Goal: Task Accomplishment & Management: Use online tool/utility

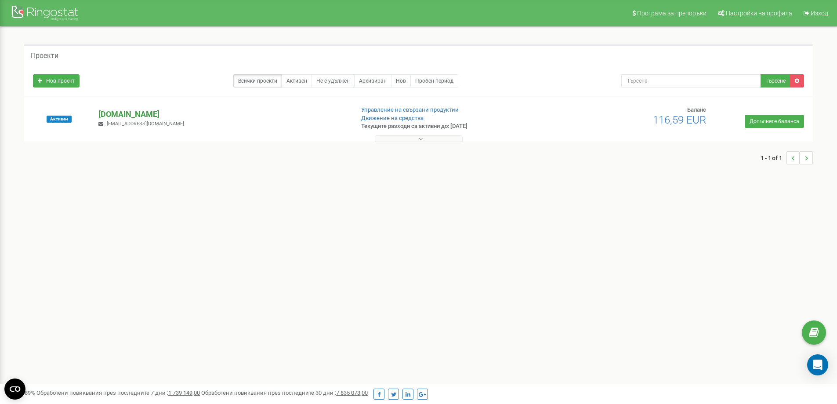
click at [117, 116] on p "[DOMAIN_NAME]" at bounding box center [222, 114] width 248 height 11
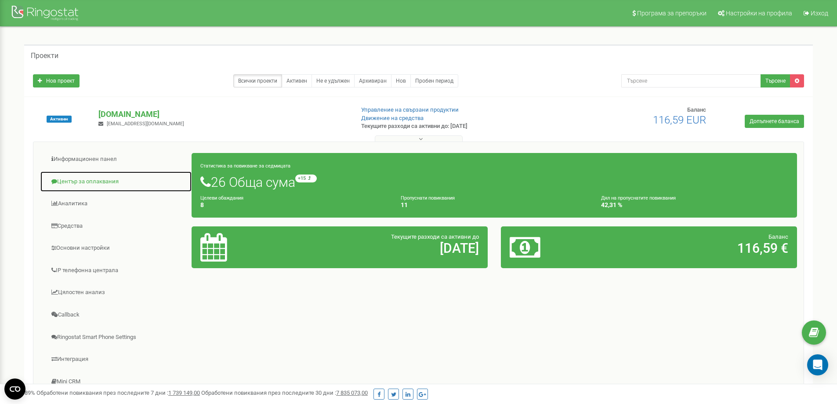
click at [78, 181] on link "Център за оплаквания" at bounding box center [116, 182] width 152 height 22
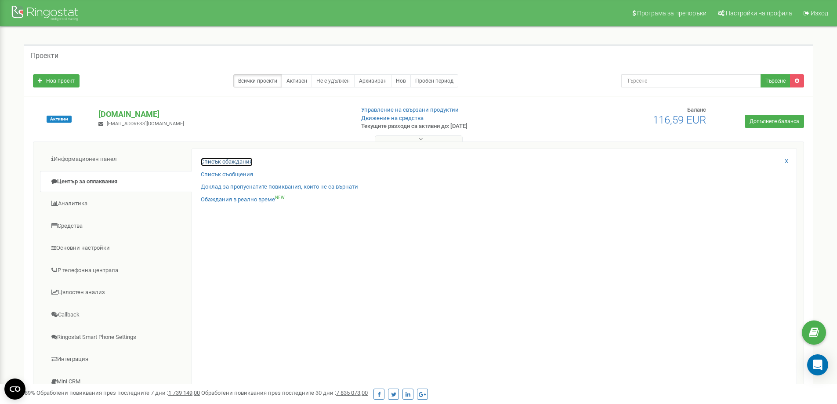
click at [229, 163] on link "Списък обаждания" at bounding box center [227, 162] width 52 height 8
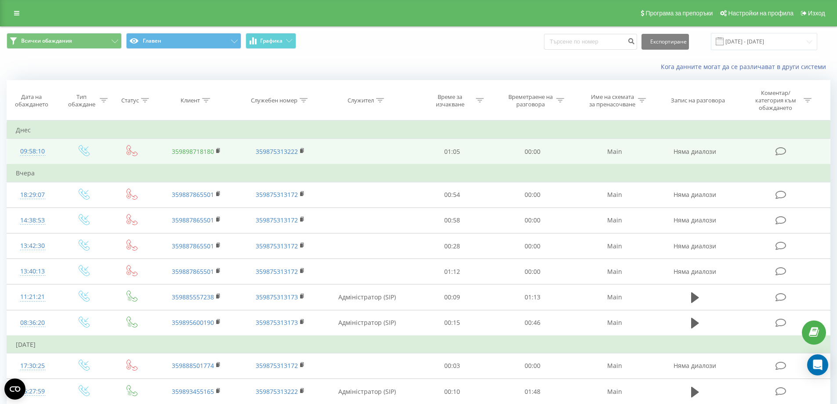
click at [191, 153] on link "359898718180" at bounding box center [193, 151] width 42 height 8
click at [25, 156] on div at bounding box center [33, 155] width 34 height 0
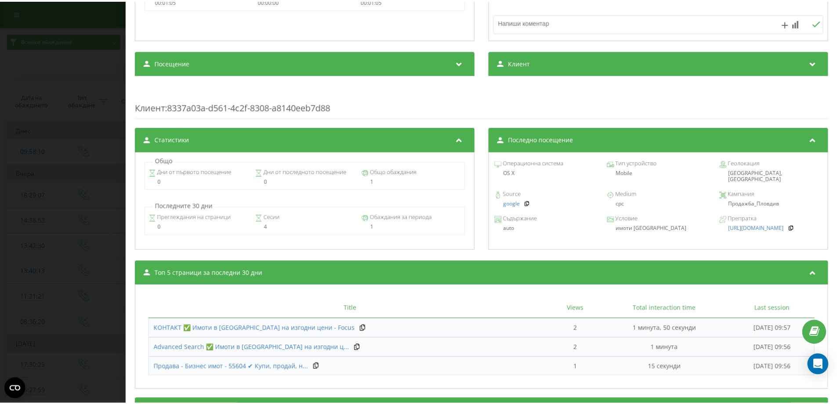
scroll to position [88, 0]
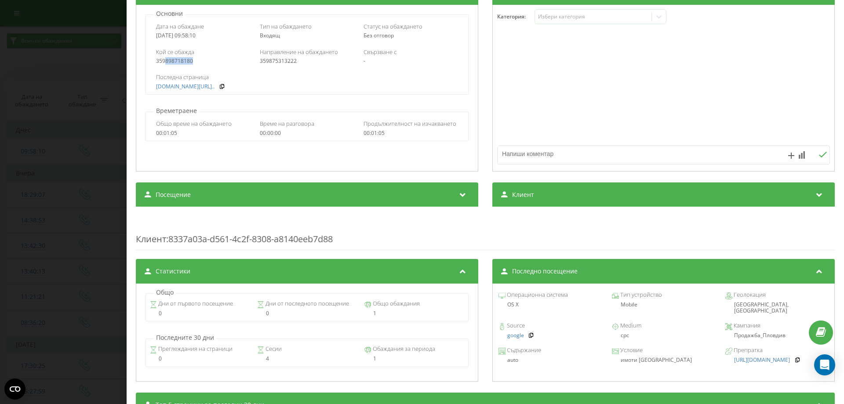
drag, startPoint x: 202, startPoint y: 59, endPoint x: 165, endPoint y: 62, distance: 37.5
click at [165, 62] on div "359898718180" at bounding box center [203, 61] width 94 height 6
copy div "898718180"
click at [87, 49] on div "Обаждане : bg1_-1758265090.1239885 Транскрипция For AI analysis of future calls…" at bounding box center [422, 202] width 844 height 404
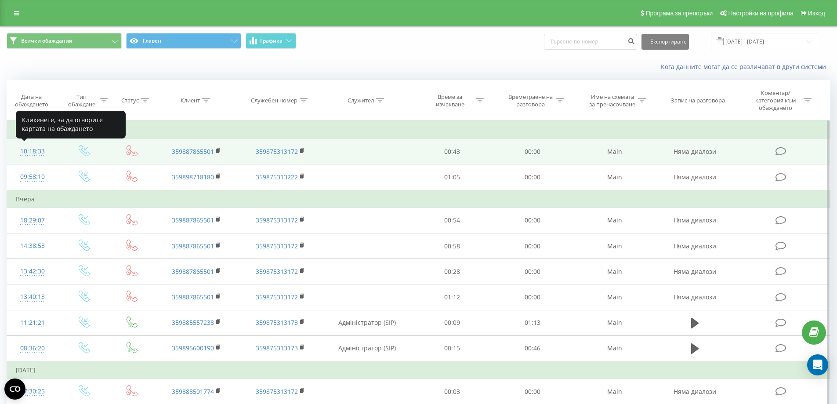
click at [30, 152] on div "10:18:33" at bounding box center [33, 151] width 34 height 17
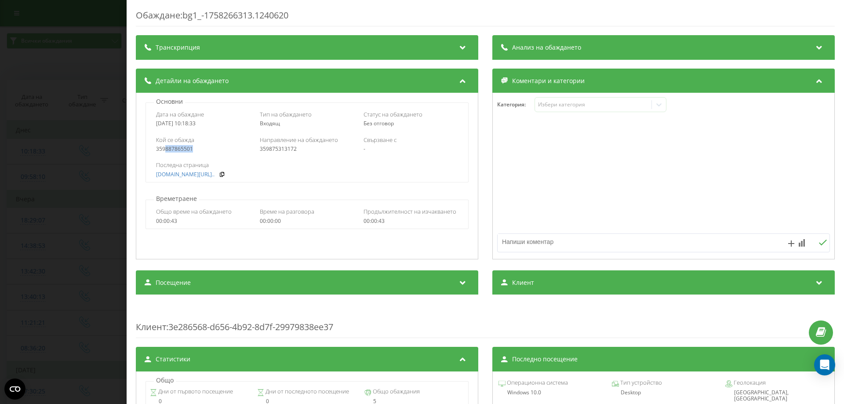
drag, startPoint x: 170, startPoint y: 149, endPoint x: 166, endPoint y: 151, distance: 4.5
click at [167, 151] on div "359887865501" at bounding box center [203, 149] width 94 height 6
copy div "887865501"
